Goal: Find specific page/section

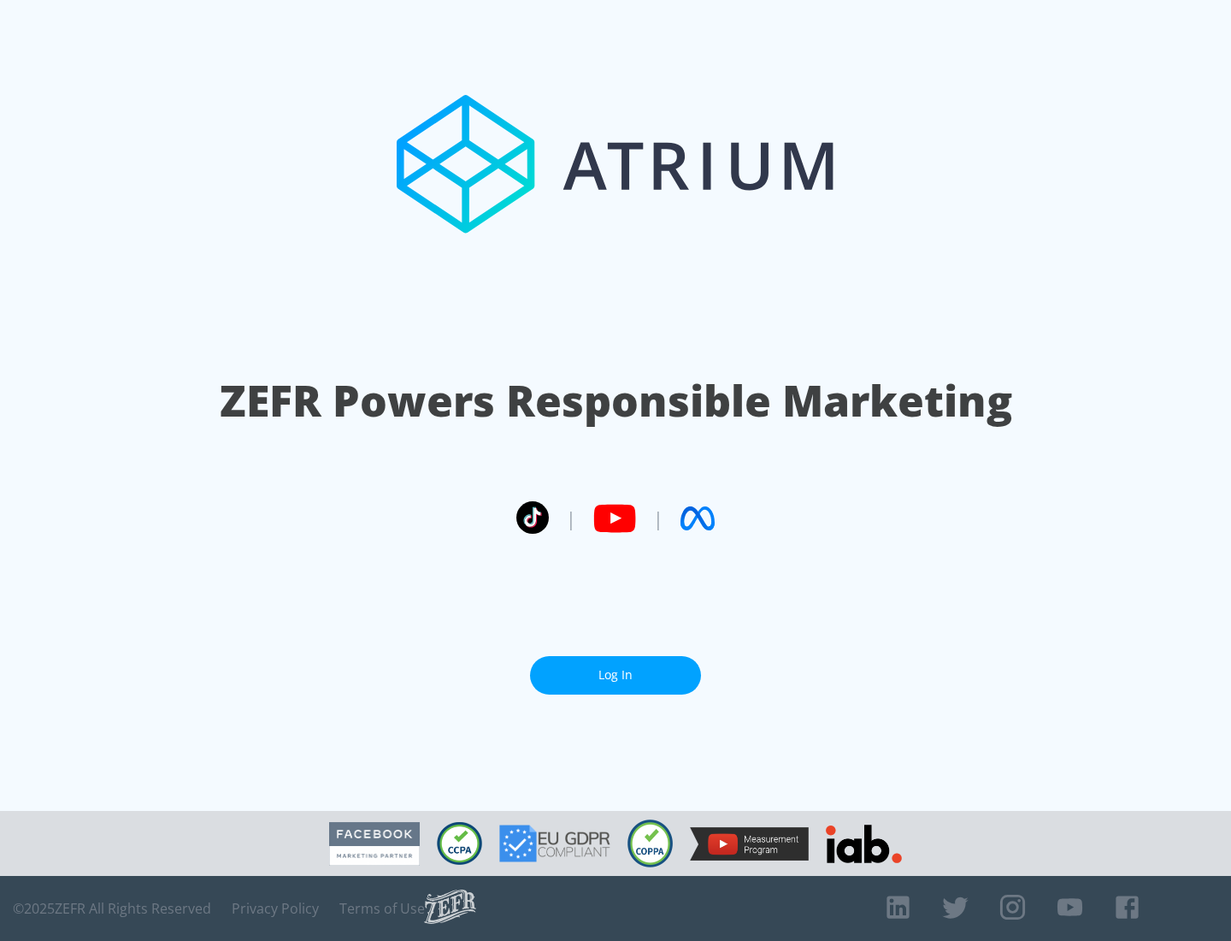
click at [616, 675] on link "Log In" at bounding box center [615, 675] width 171 height 38
